Goal: Check status: Check status

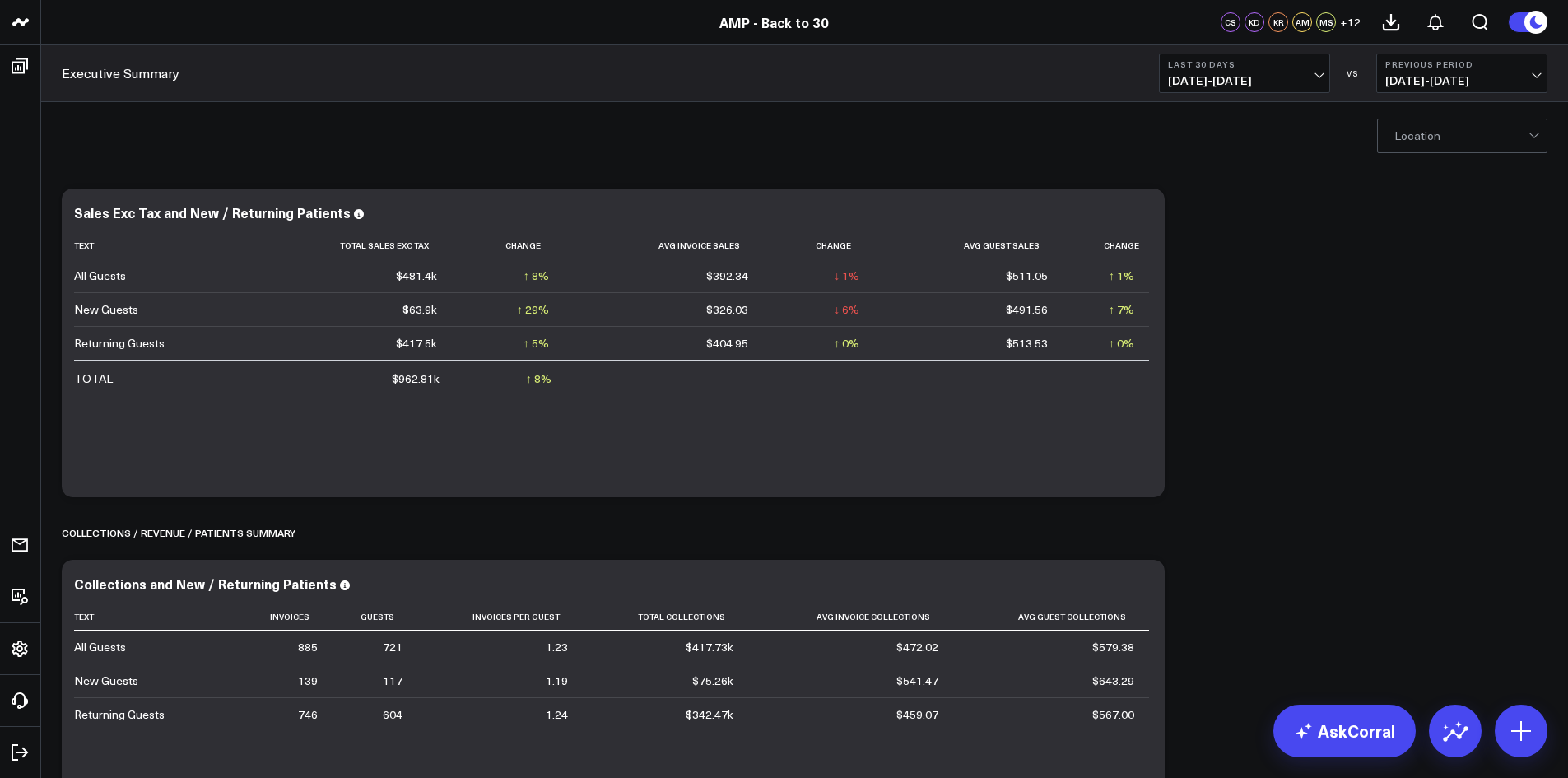
click at [1538, 81] on span "[DATE] - [DATE]" at bounding box center [1461, 81] width 153 height 13
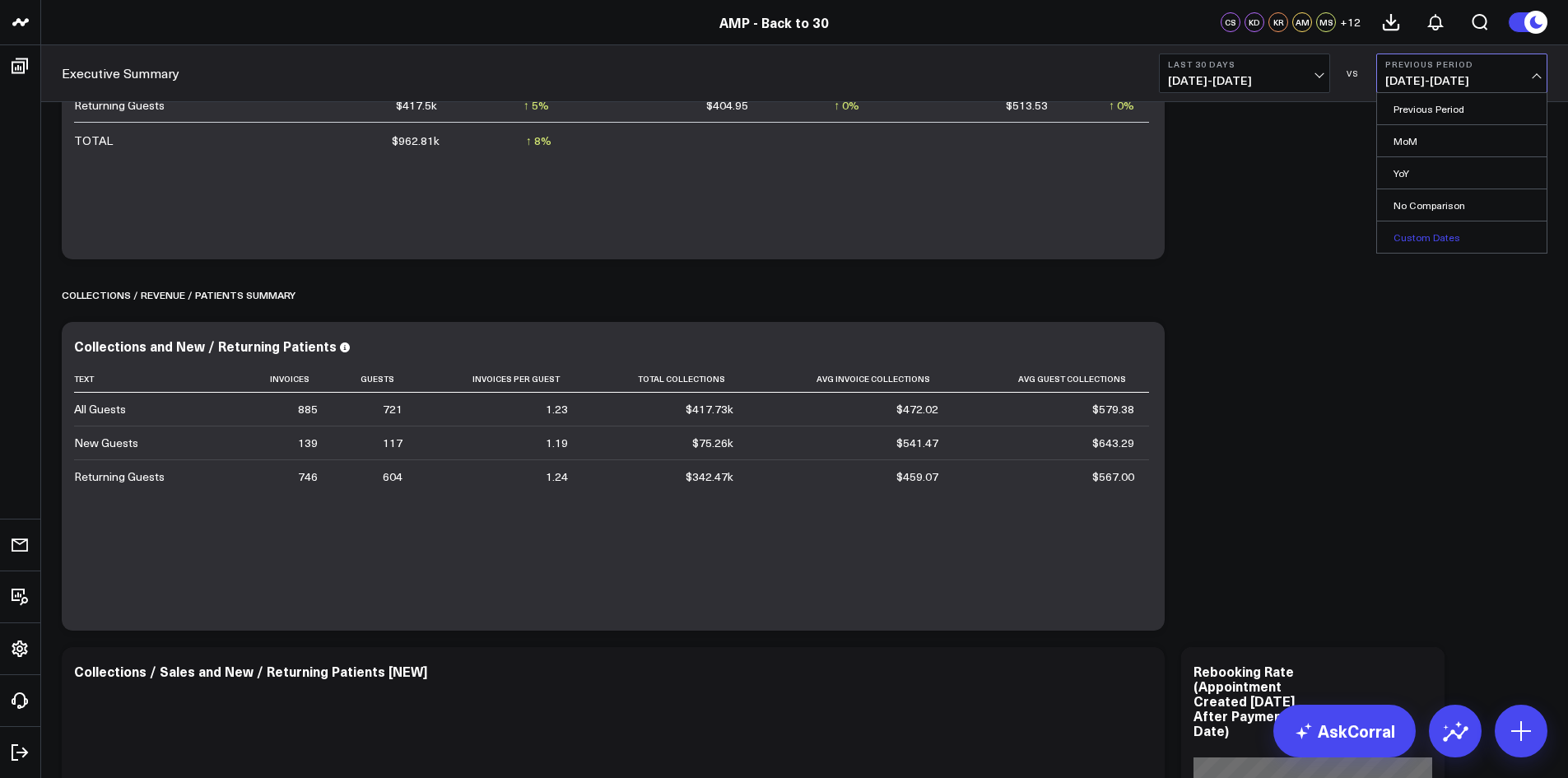
scroll to position [247, 0]
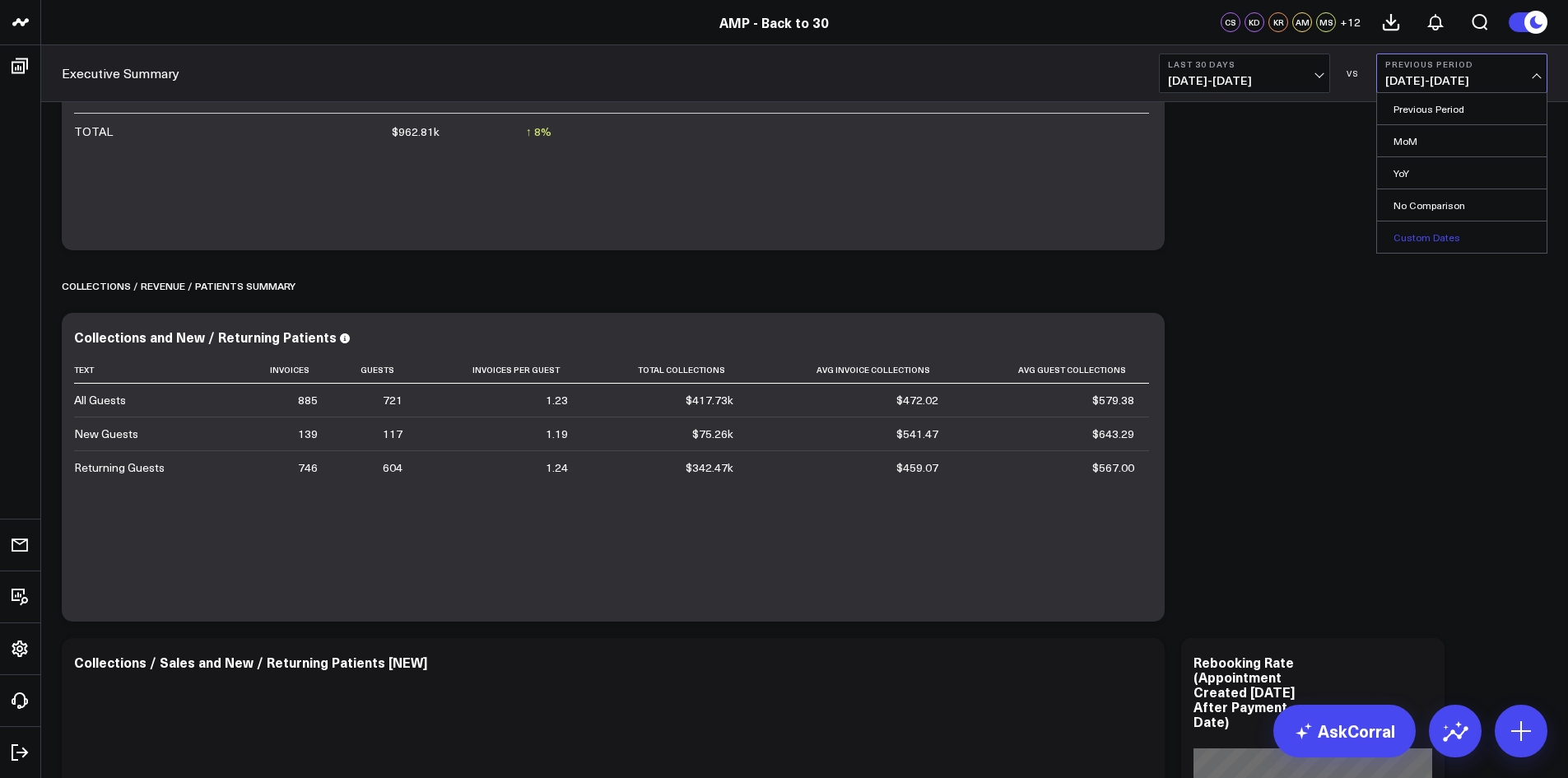
click at [1413, 239] on link "Custom Dates" at bounding box center [1462, 236] width 170 height 31
select select "7"
select select "2025"
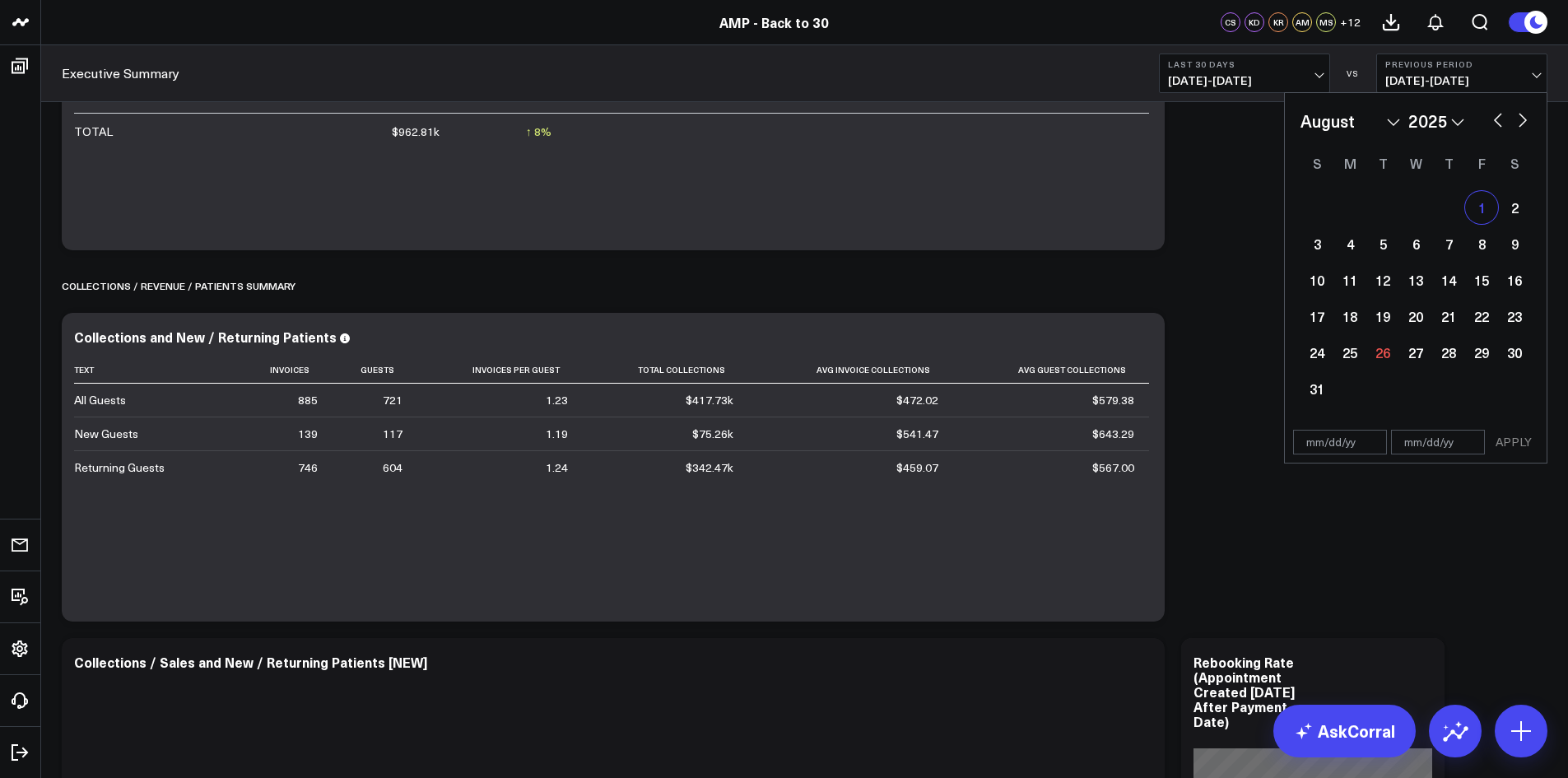
click at [1486, 221] on div "1" at bounding box center [1481, 207] width 33 height 33
type input "[DATE]"
select select "7"
select select "2025"
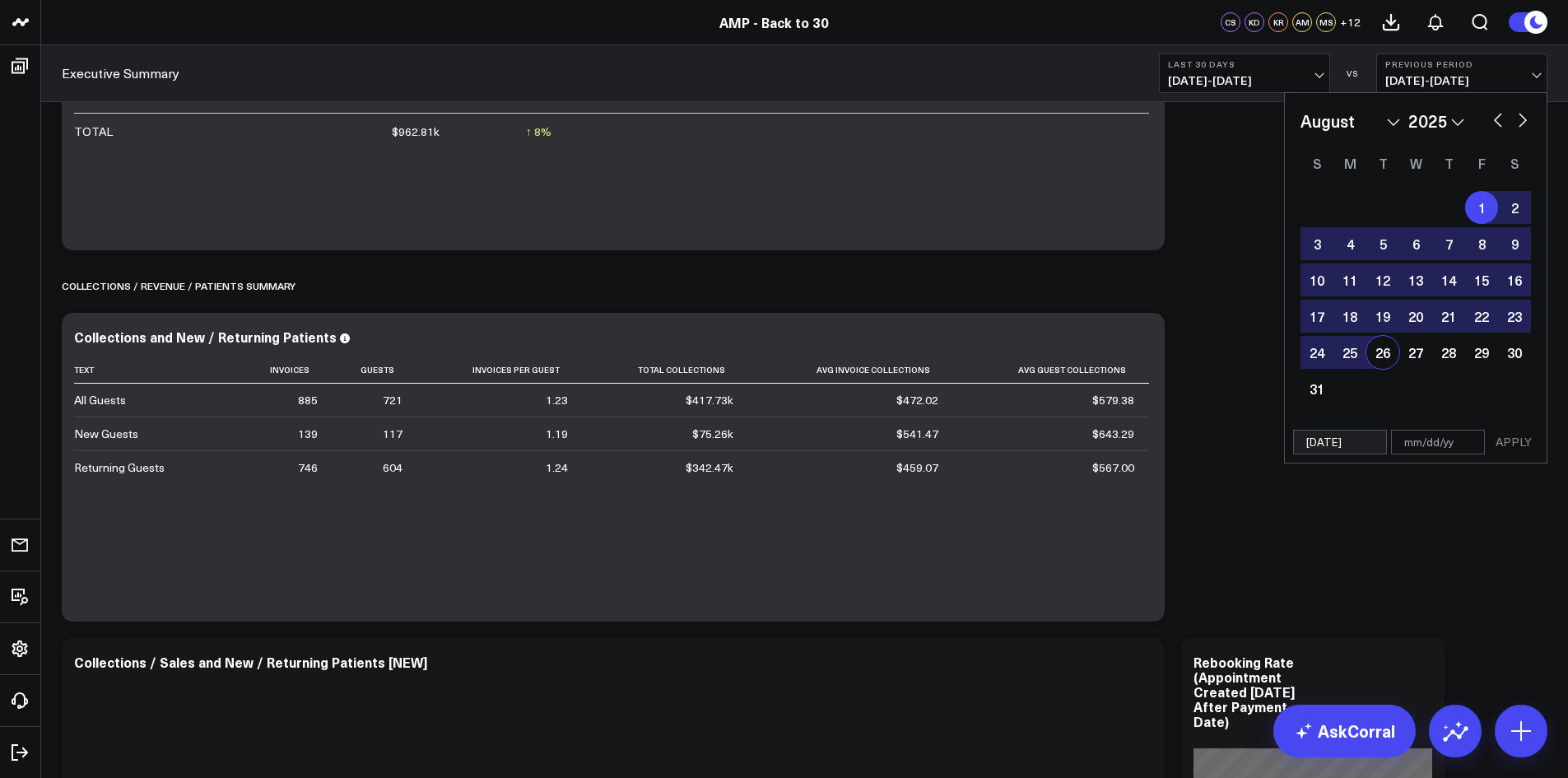
click at [1384, 357] on div "26" at bounding box center [1382, 352] width 33 height 33
type input "[DATE]"
select select "7"
select select "2025"
click at [1501, 441] on button "APPLY" at bounding box center [1513, 441] width 50 height 24
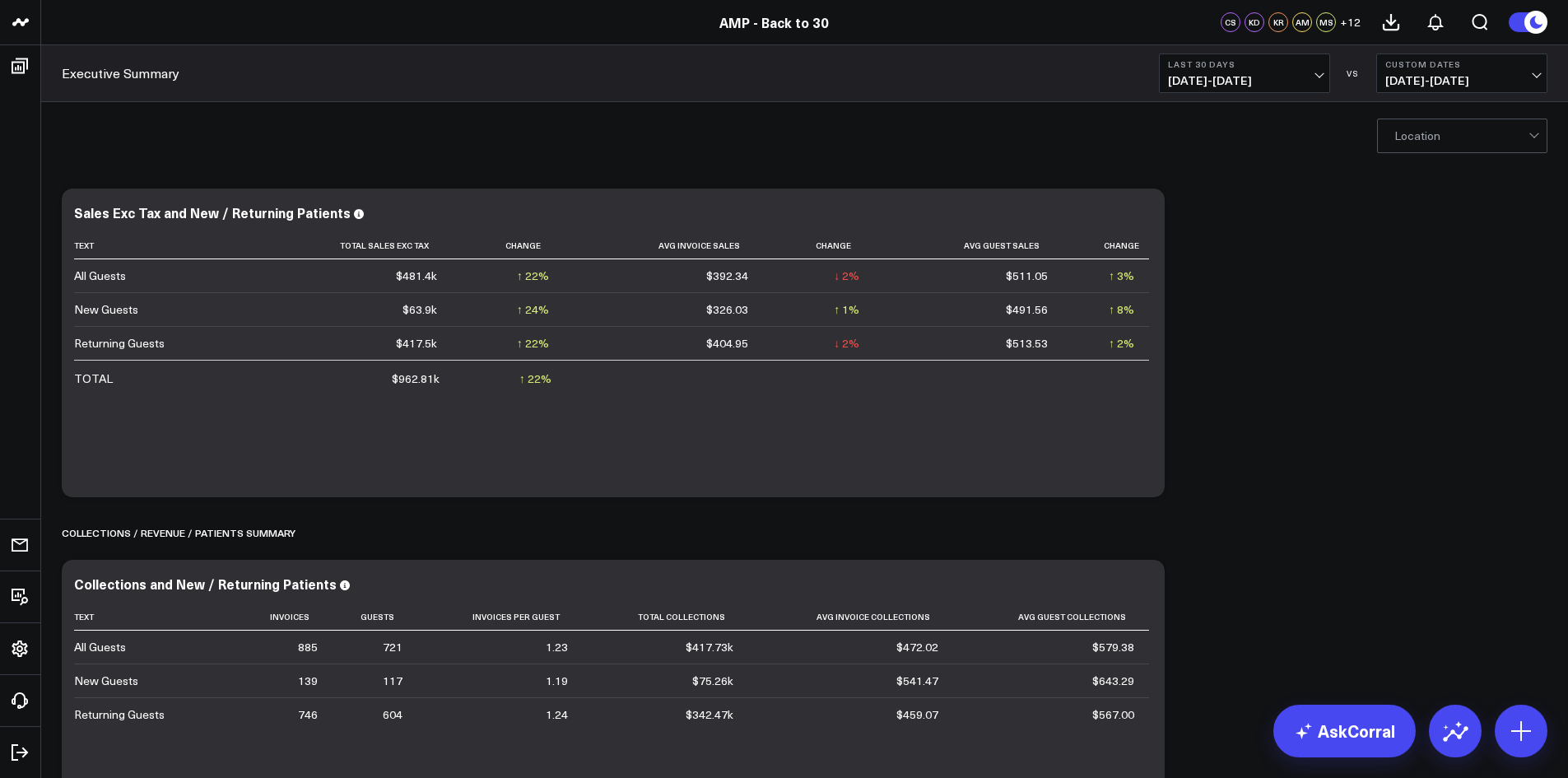
click at [1320, 56] on button "Last 30 Days [DATE] - [DATE]" at bounding box center [1244, 73] width 171 height 39
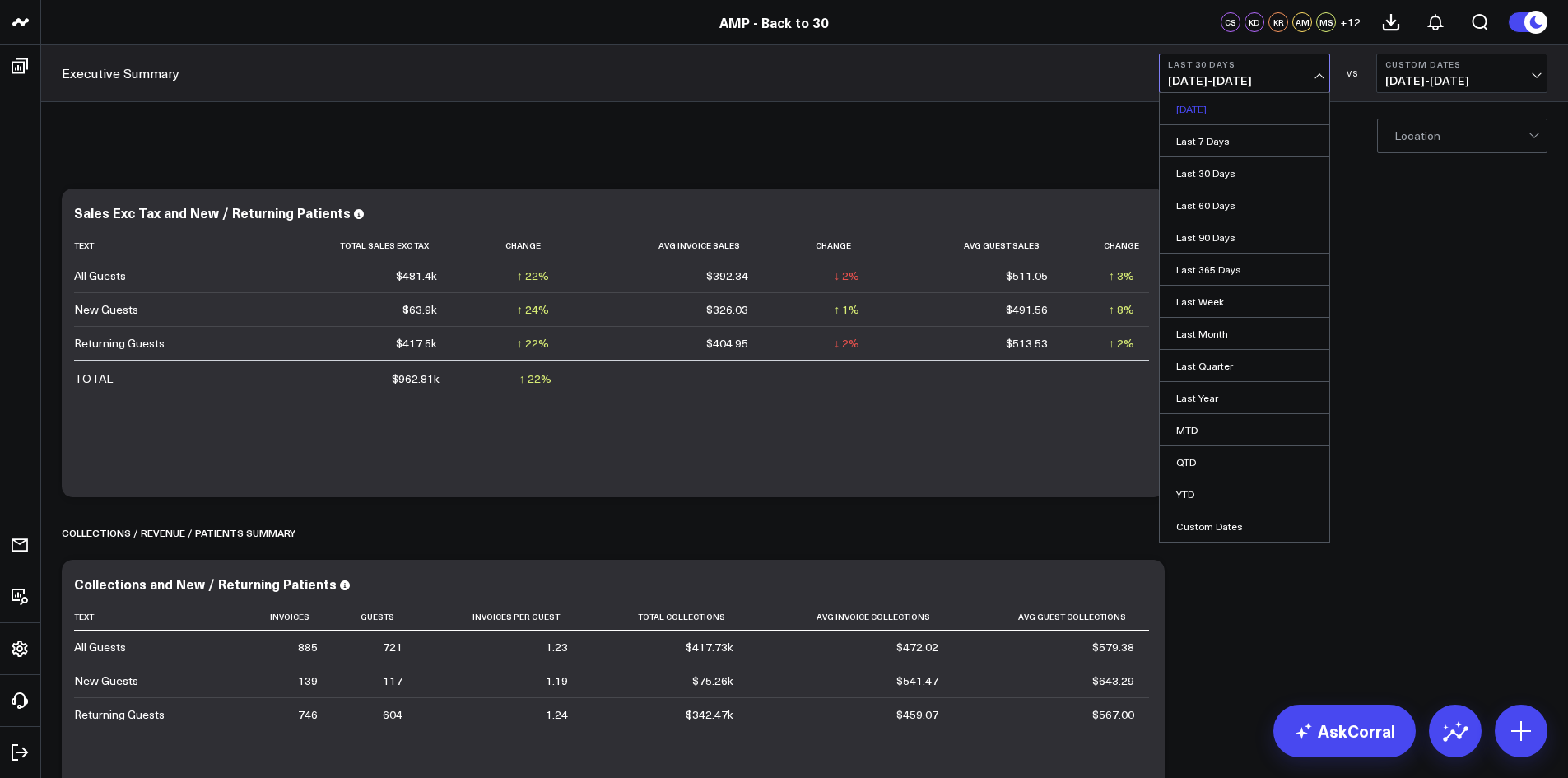
click at [1239, 111] on link "[DATE]" at bounding box center [1244, 108] width 170 height 31
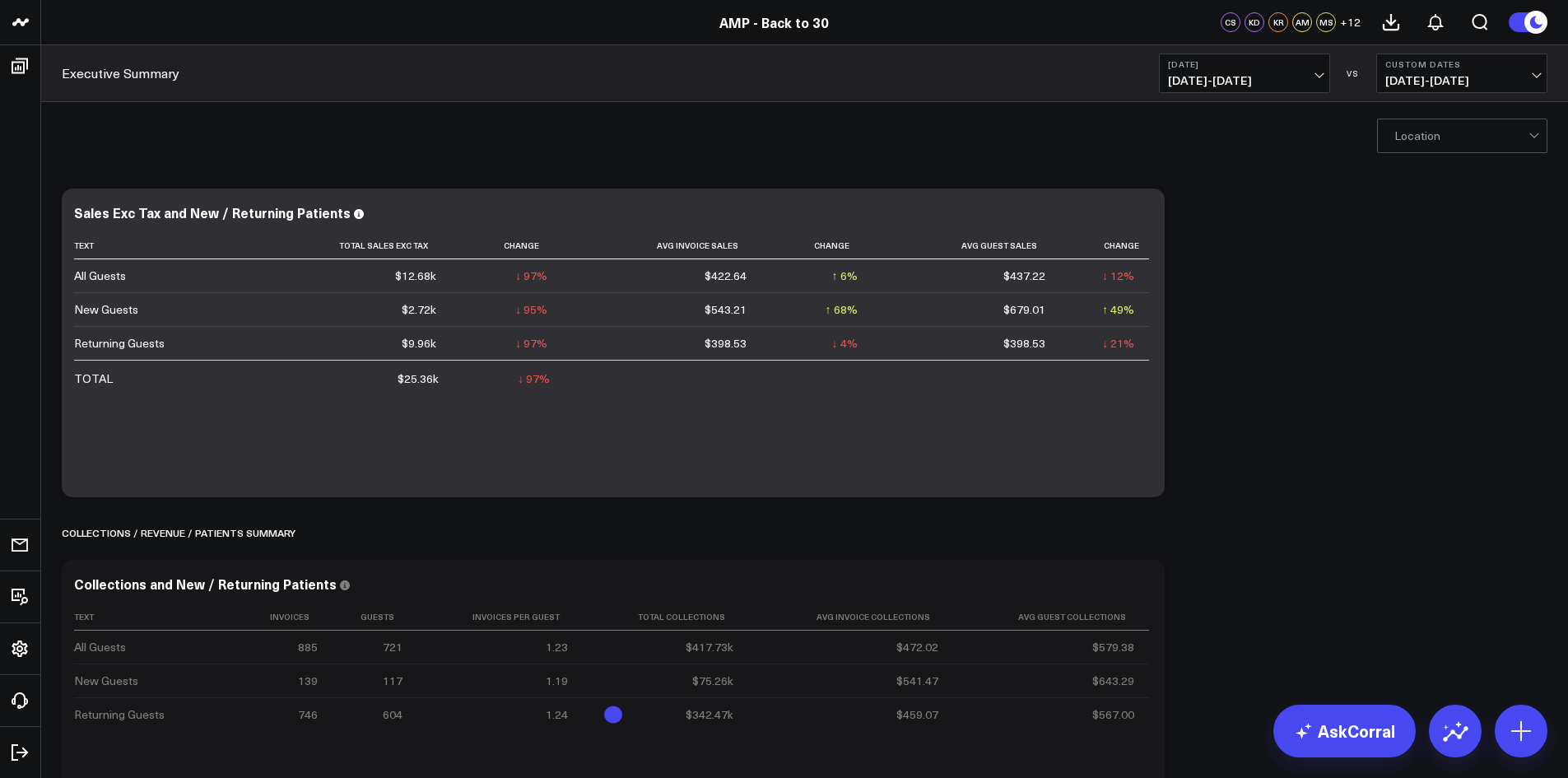
click at [1211, 86] on span "[DATE] - [DATE]" at bounding box center [1244, 81] width 153 height 13
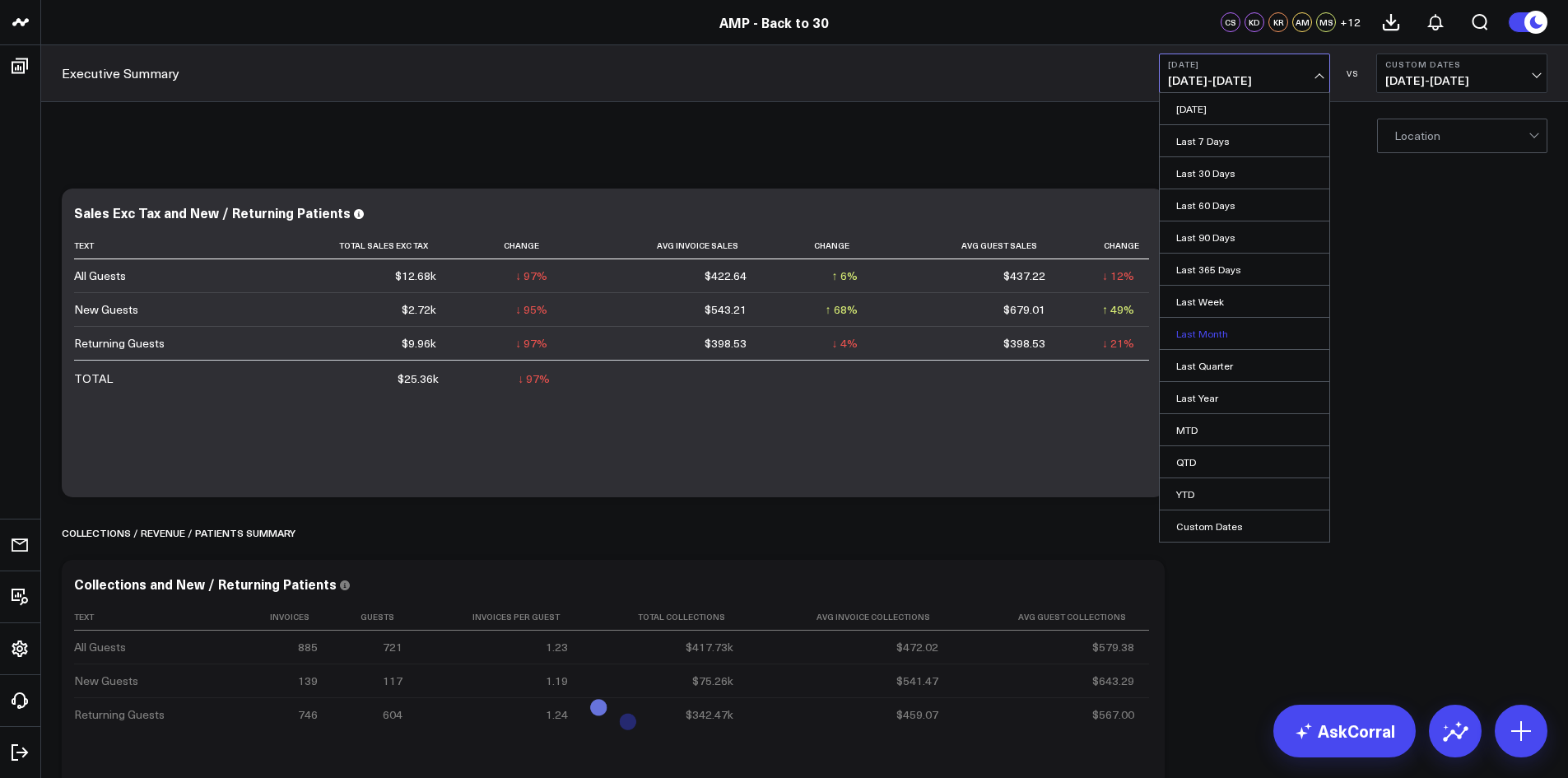
click at [1208, 337] on link "Last Month" at bounding box center [1244, 333] width 170 height 31
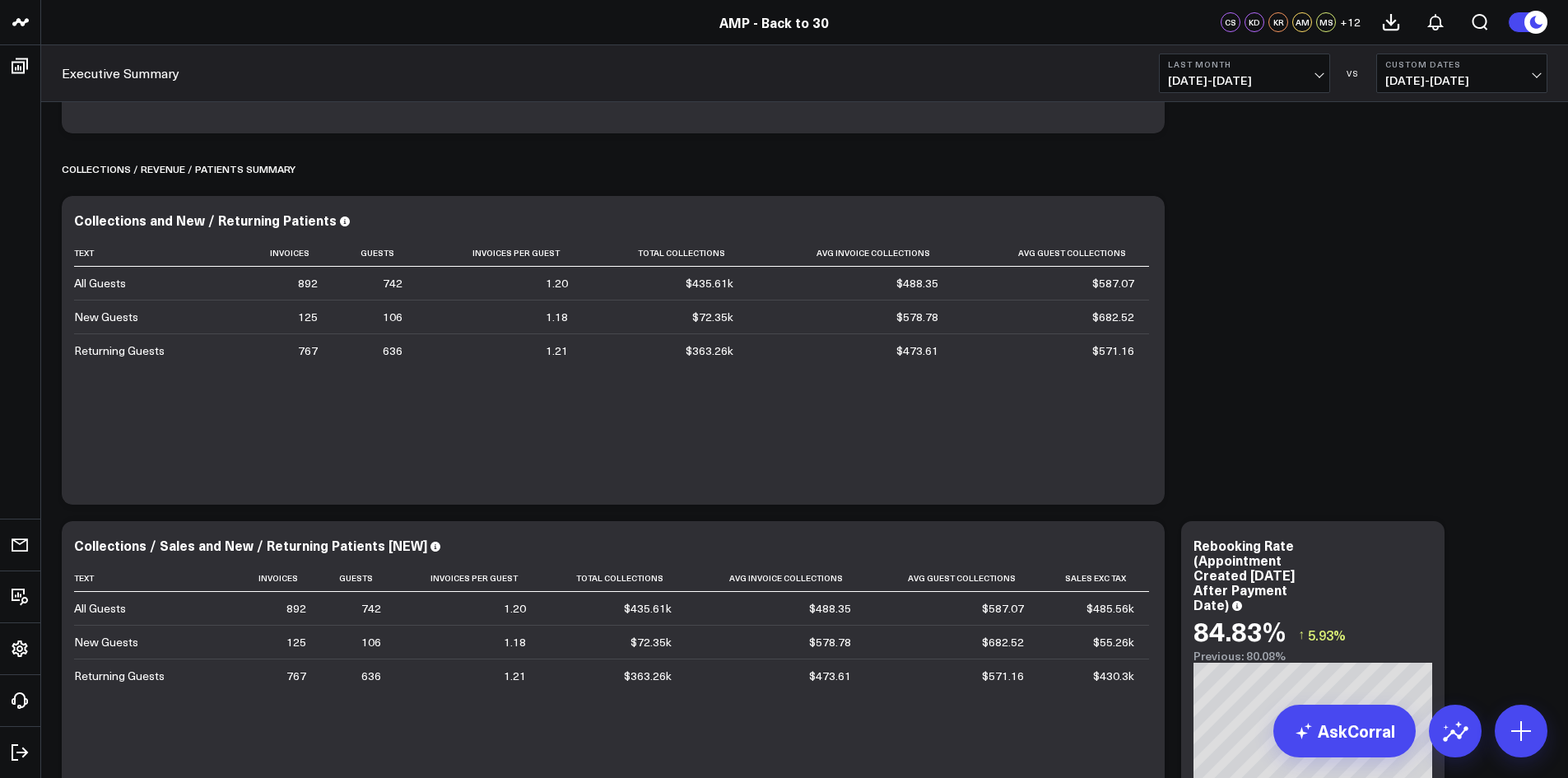
scroll to position [165, 0]
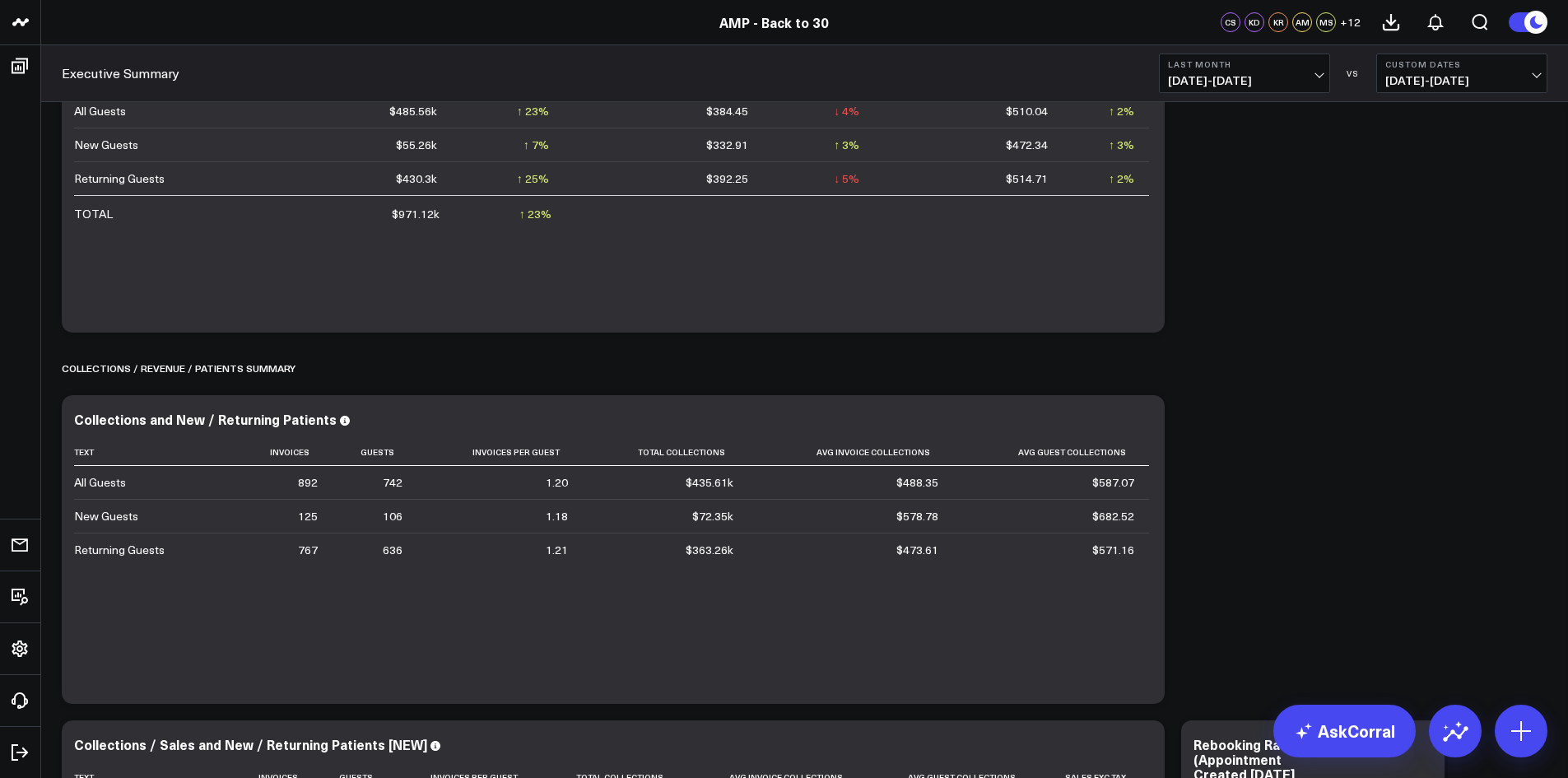
click at [1319, 76] on span "[DATE] - [DATE]" at bounding box center [1244, 81] width 153 height 13
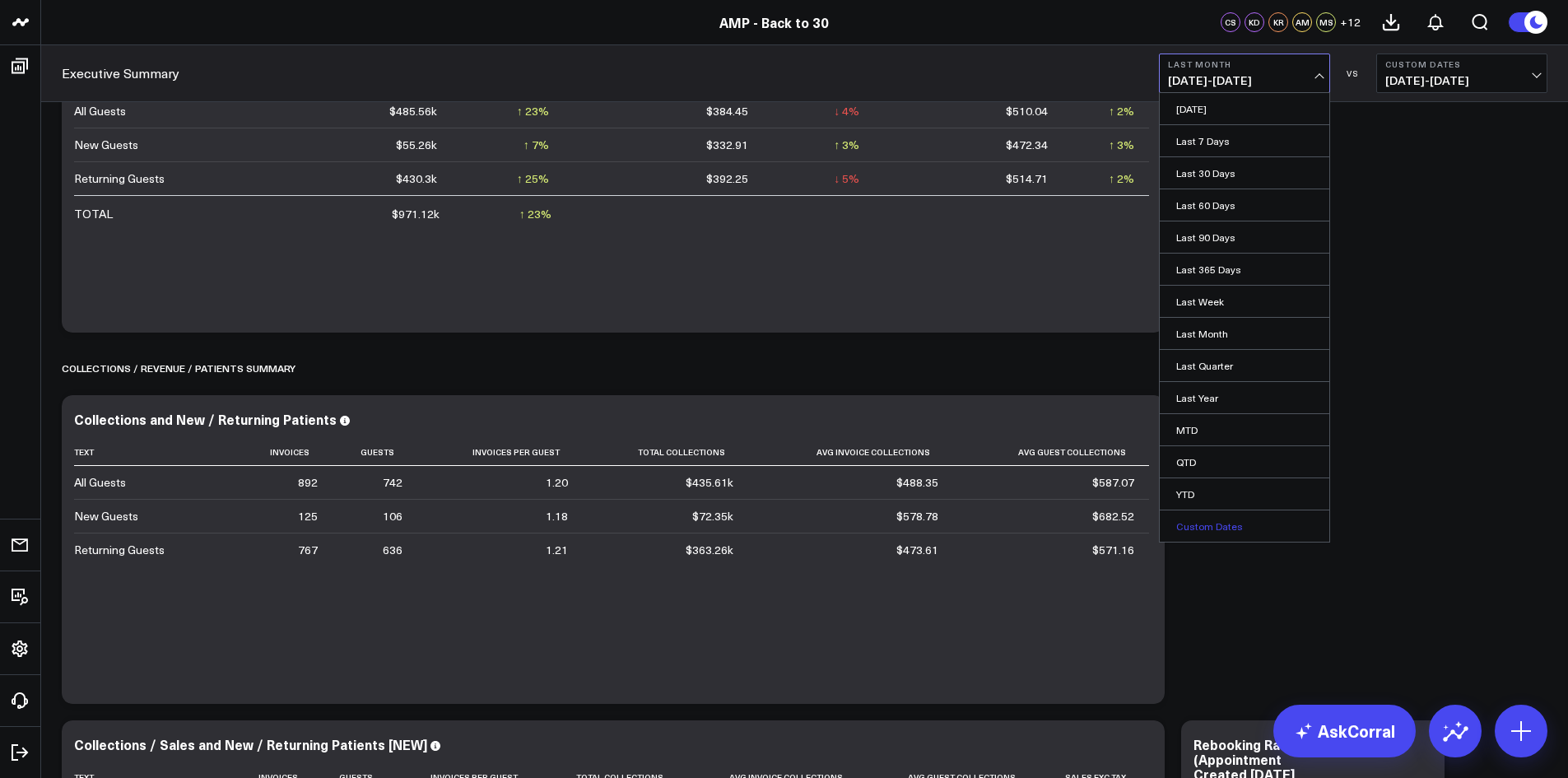
click at [1217, 527] on link "Custom Dates" at bounding box center [1244, 525] width 170 height 31
select select "7"
select select "2025"
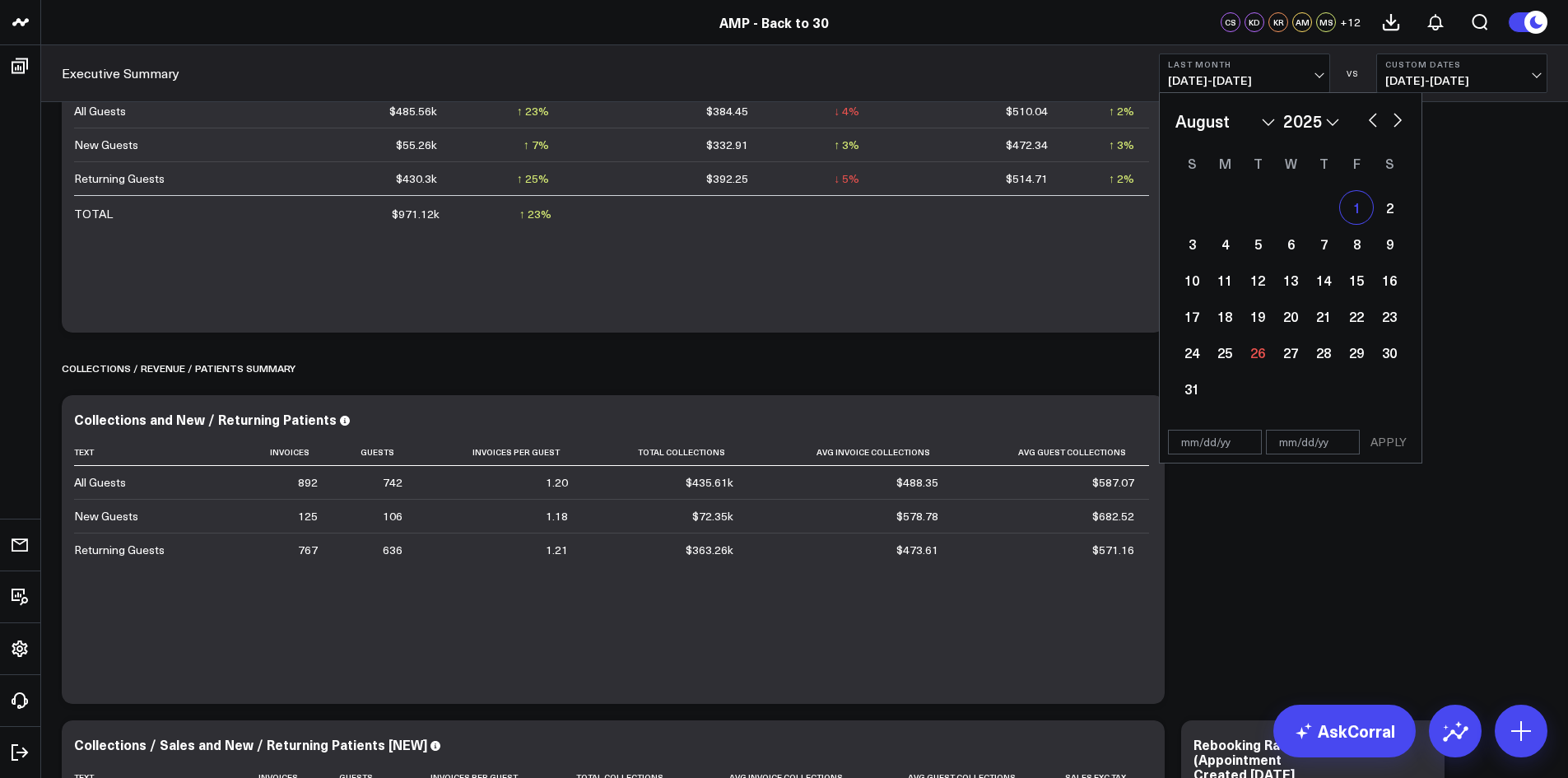
click at [1363, 203] on div "1" at bounding box center [1356, 207] width 33 height 33
type input "[DATE]"
select select "7"
select select "2025"
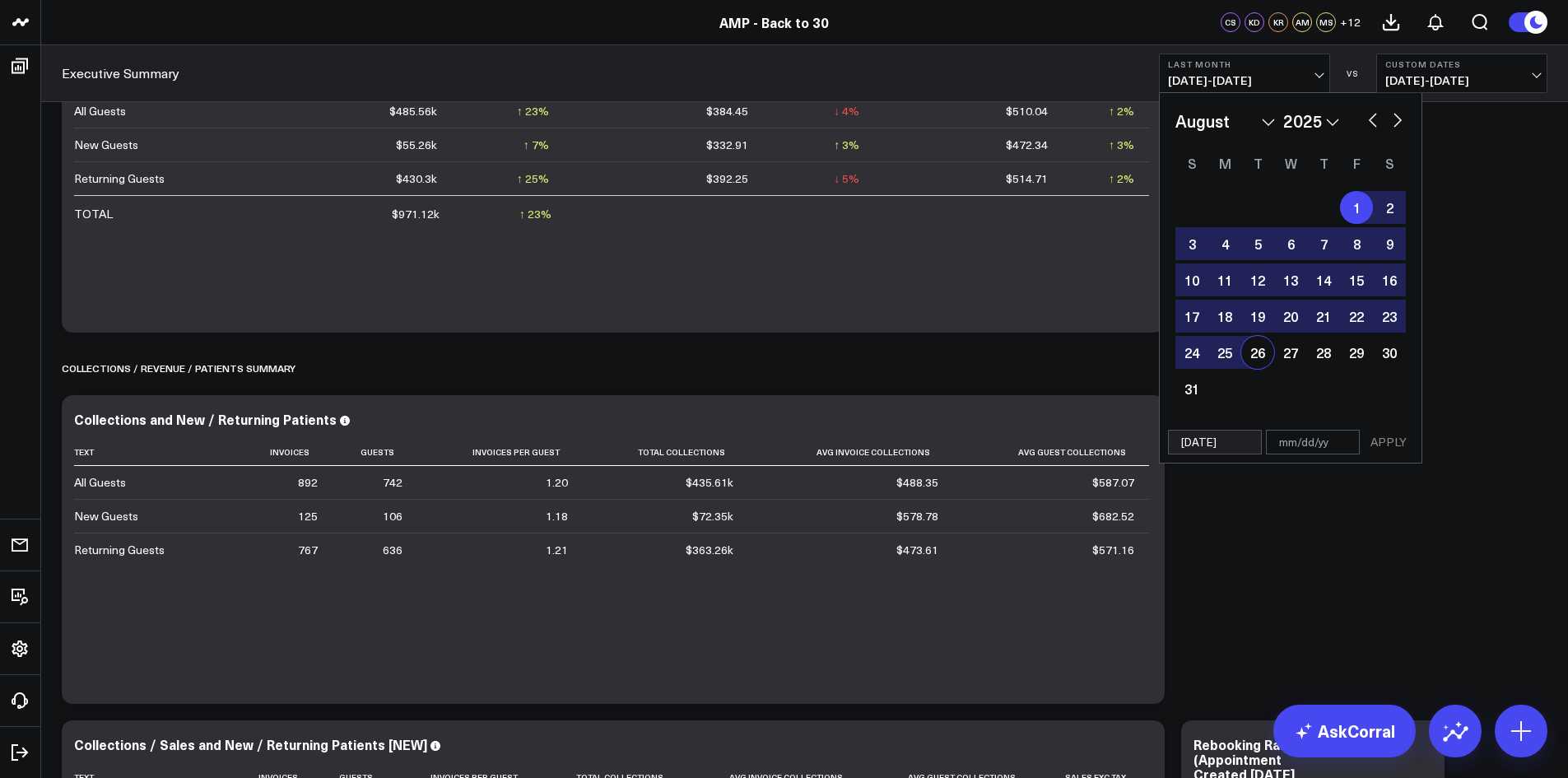
click at [1258, 360] on div "26" at bounding box center [1257, 352] width 33 height 33
type input "[DATE]"
select select "7"
select select "2025"
click at [1382, 448] on button "APPLY" at bounding box center [1388, 441] width 50 height 24
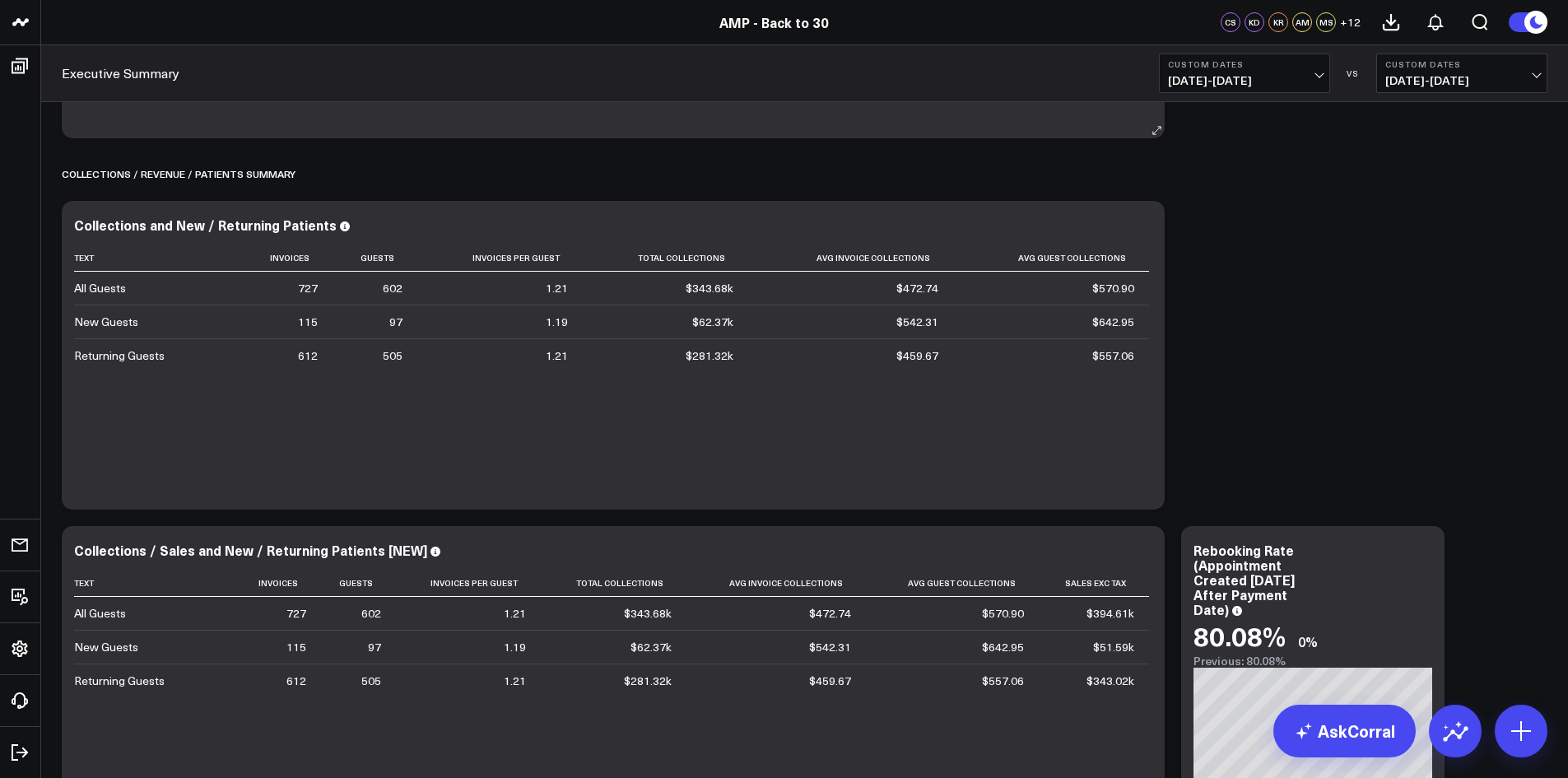
scroll to position [412, 0]
